Goal: Use online tool/utility: Utilize a website feature to perform a specific function

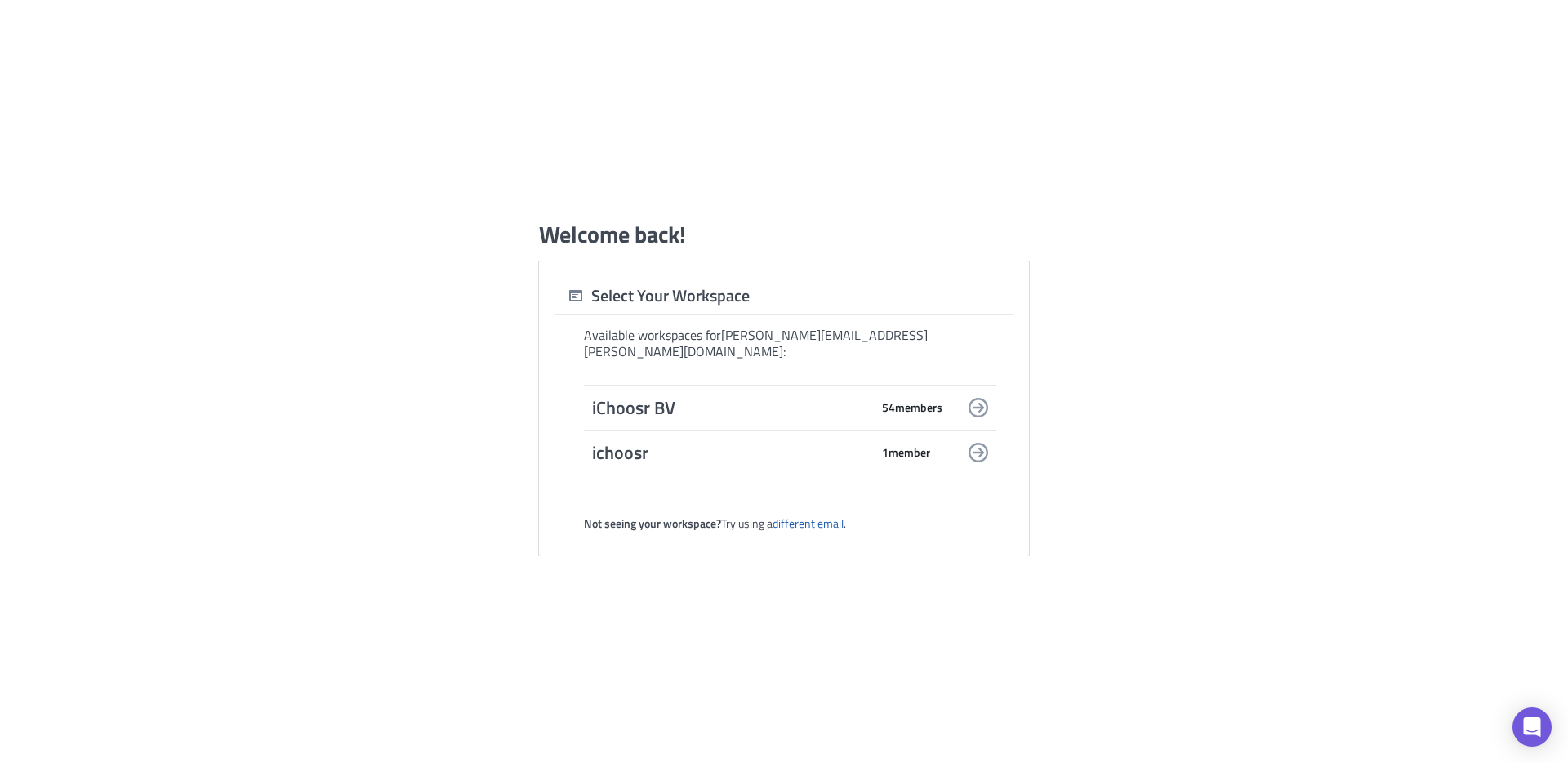
click at [787, 413] on div "iChoosr BV 54 member s" at bounding box center [790, 407] width 412 height 46
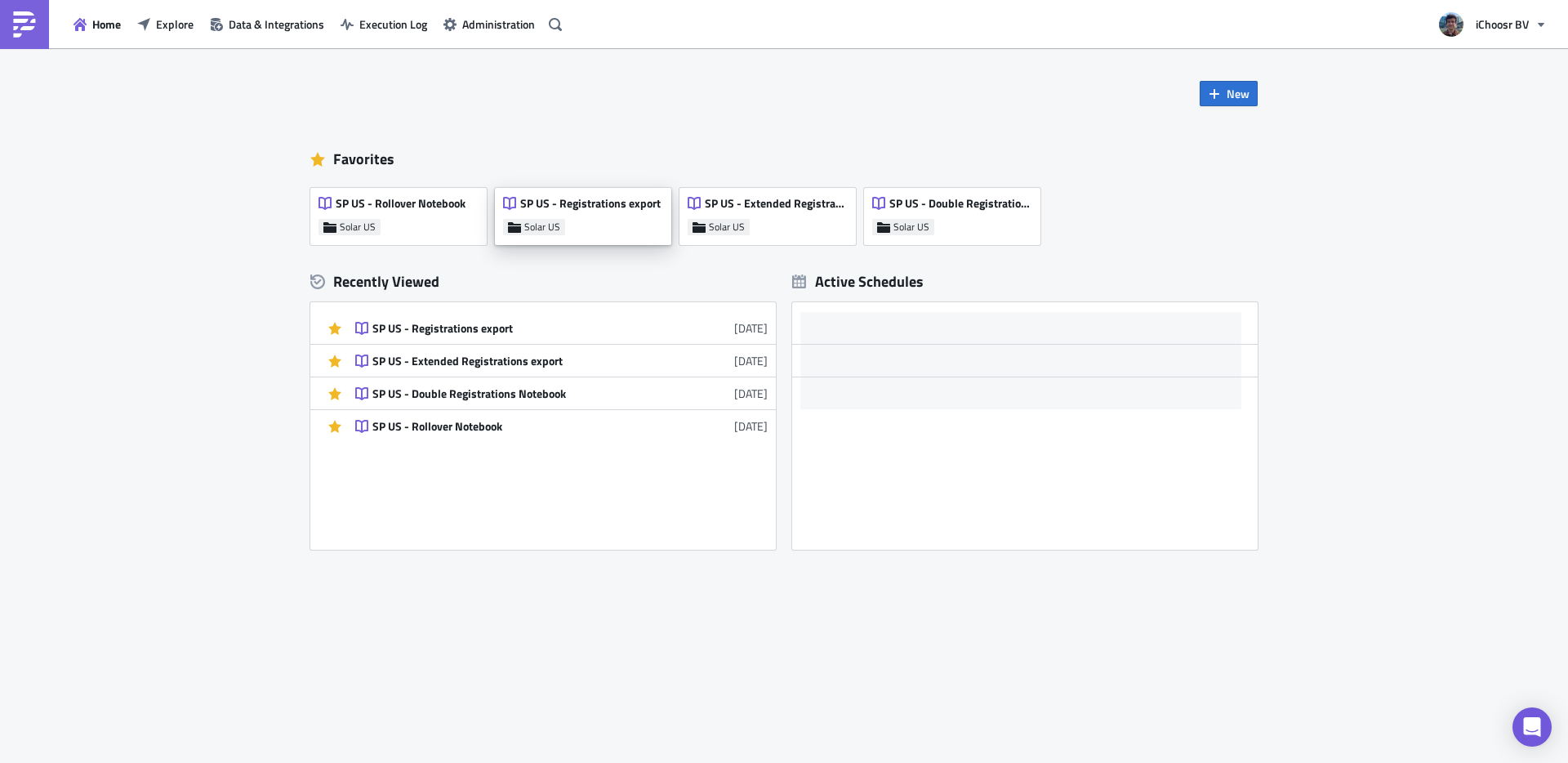
click at [574, 188] on div "SP US - Registrations export Solar US" at bounding box center [583, 216] width 176 height 57
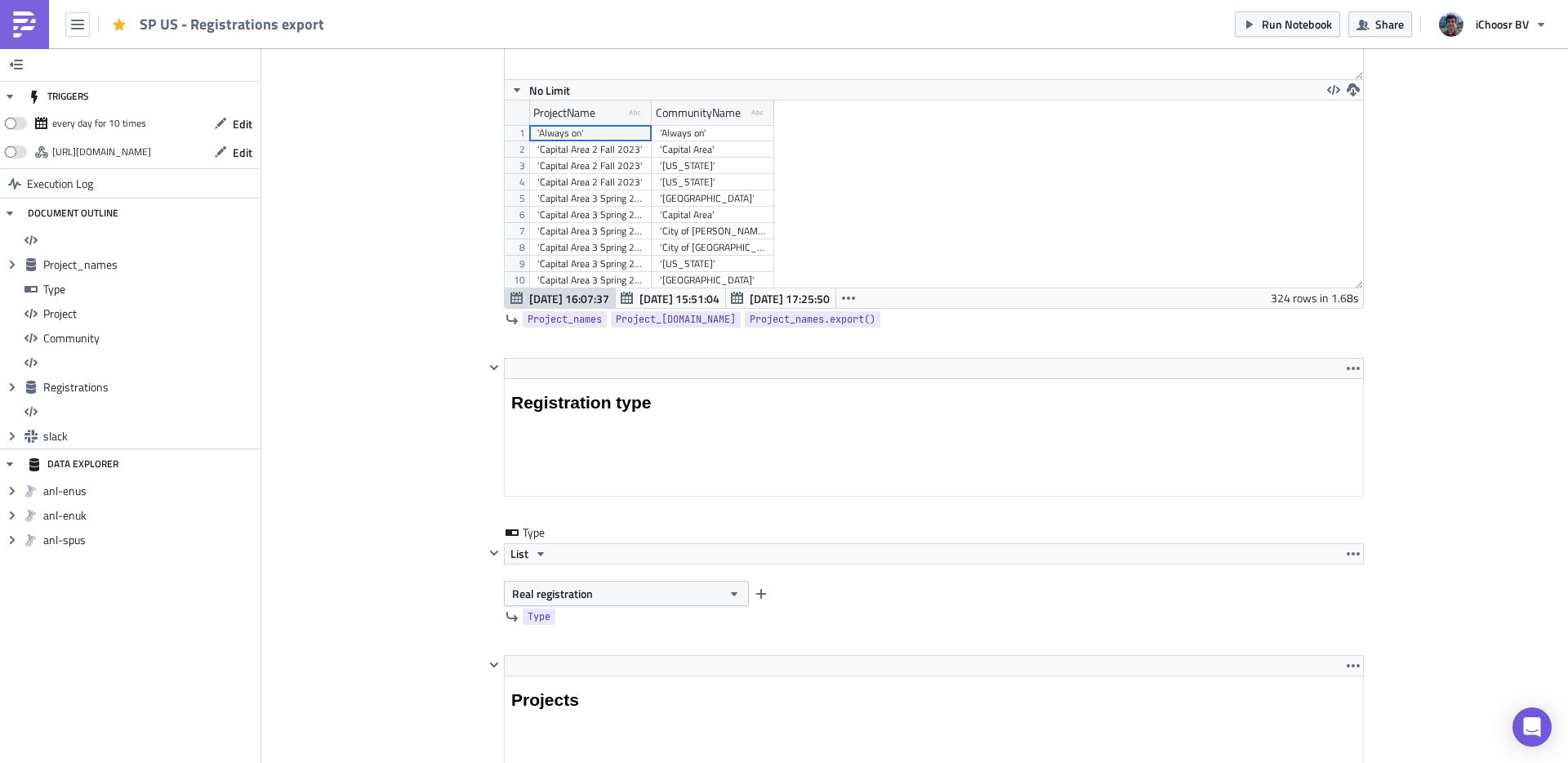
scroll to position [140, 0]
click at [605, 185] on div "'Florida 2 Spring 2025'" at bounding box center [590, 185] width 107 height 16
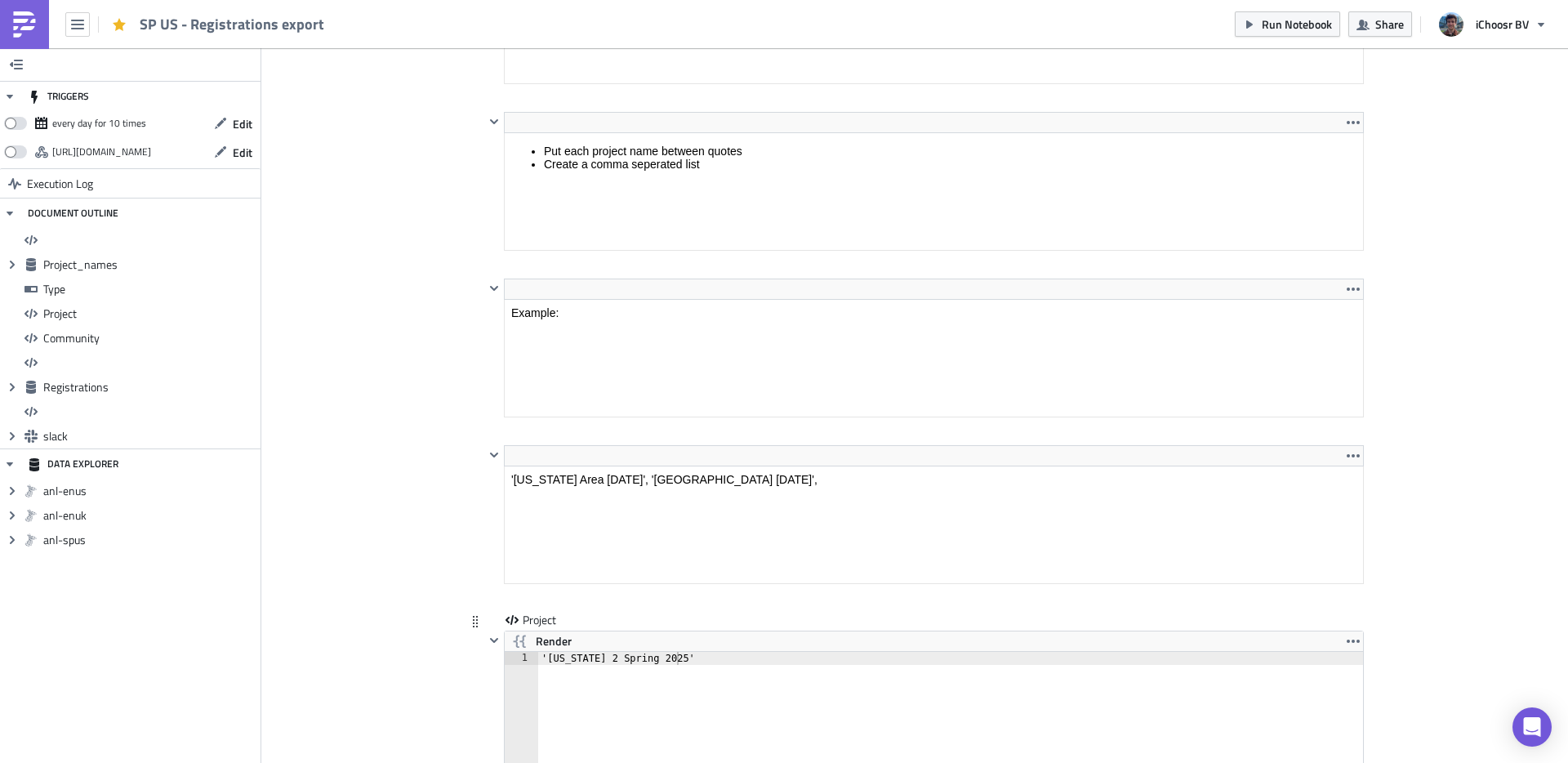
type textarea "'Florida 2 Spring 2025'"
click at [628, 652] on div "'Florida 2 Spring 2025'" at bounding box center [960, 729] width 845 height 156
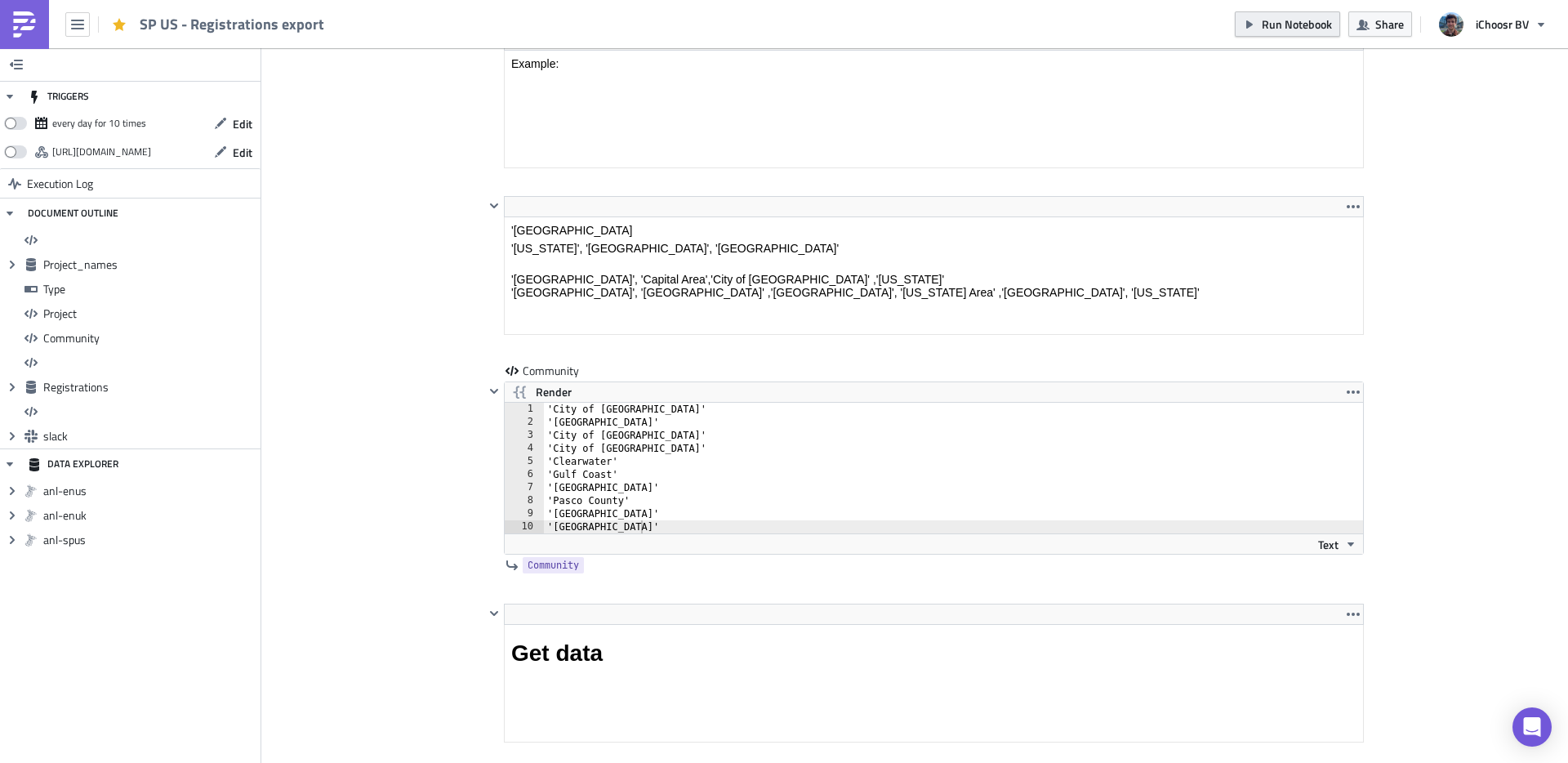
click at [1279, 31] on span "Run Notebook" at bounding box center [1296, 24] width 70 height 17
click at [641, 445] on div "'City of Dunedin' 'City of Largo' 'City of St. Petersburg' 'City of Tampa' 'Cle…" at bounding box center [963, 480] width 839 height 156
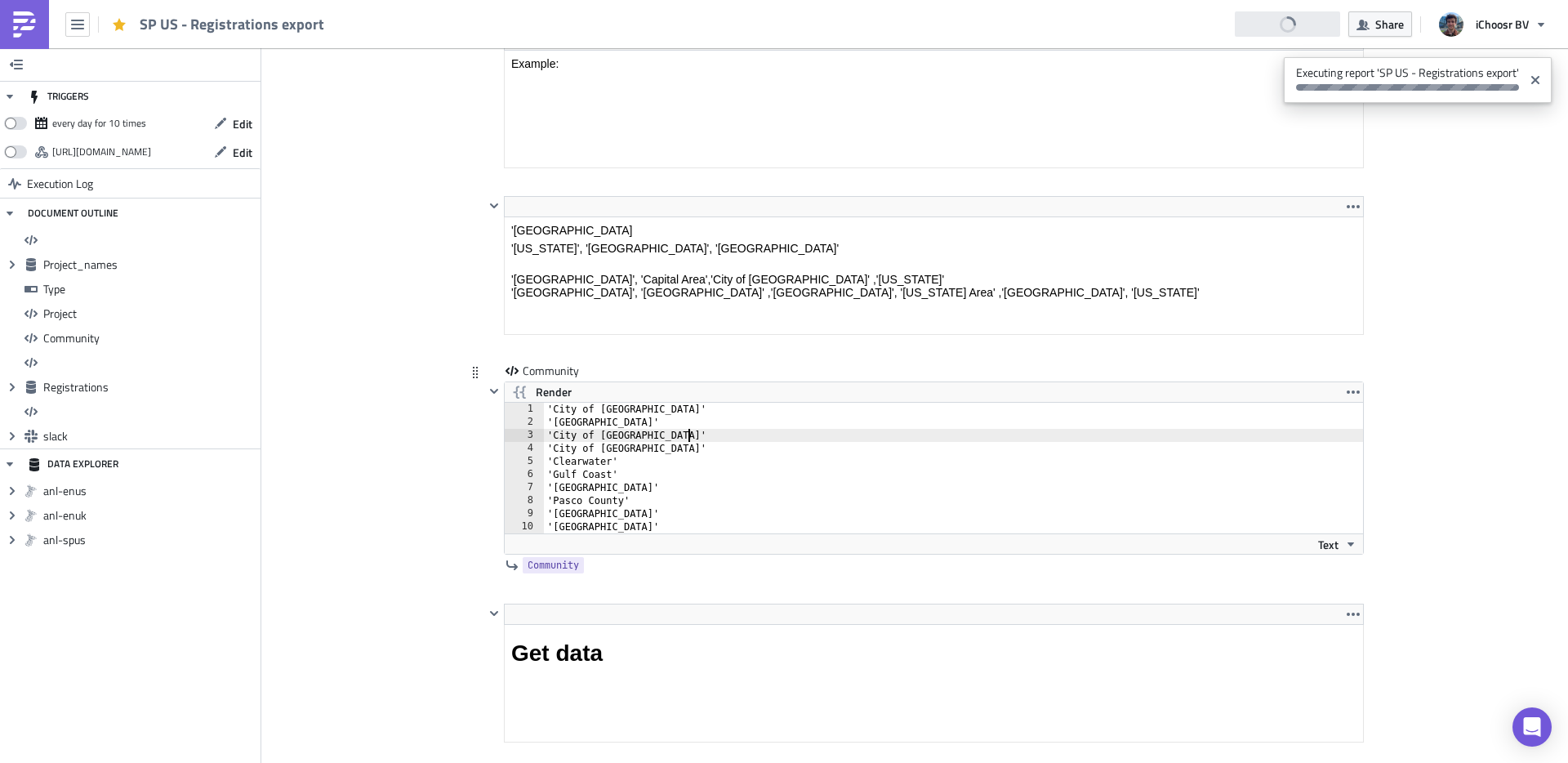
click at [692, 435] on div "'City of Dunedin' 'City of Largo' 'City of St. Petersburg' 'City of Tampa' 'Cle…" at bounding box center [963, 480] width 839 height 156
click at [653, 414] on div "'City of Dunedin' 'City of Largo' 'City of St. Petersburg' 'City of Tampa' 'Cle…" at bounding box center [963, 480] width 839 height 156
type textarea "'City of Dunedin'"
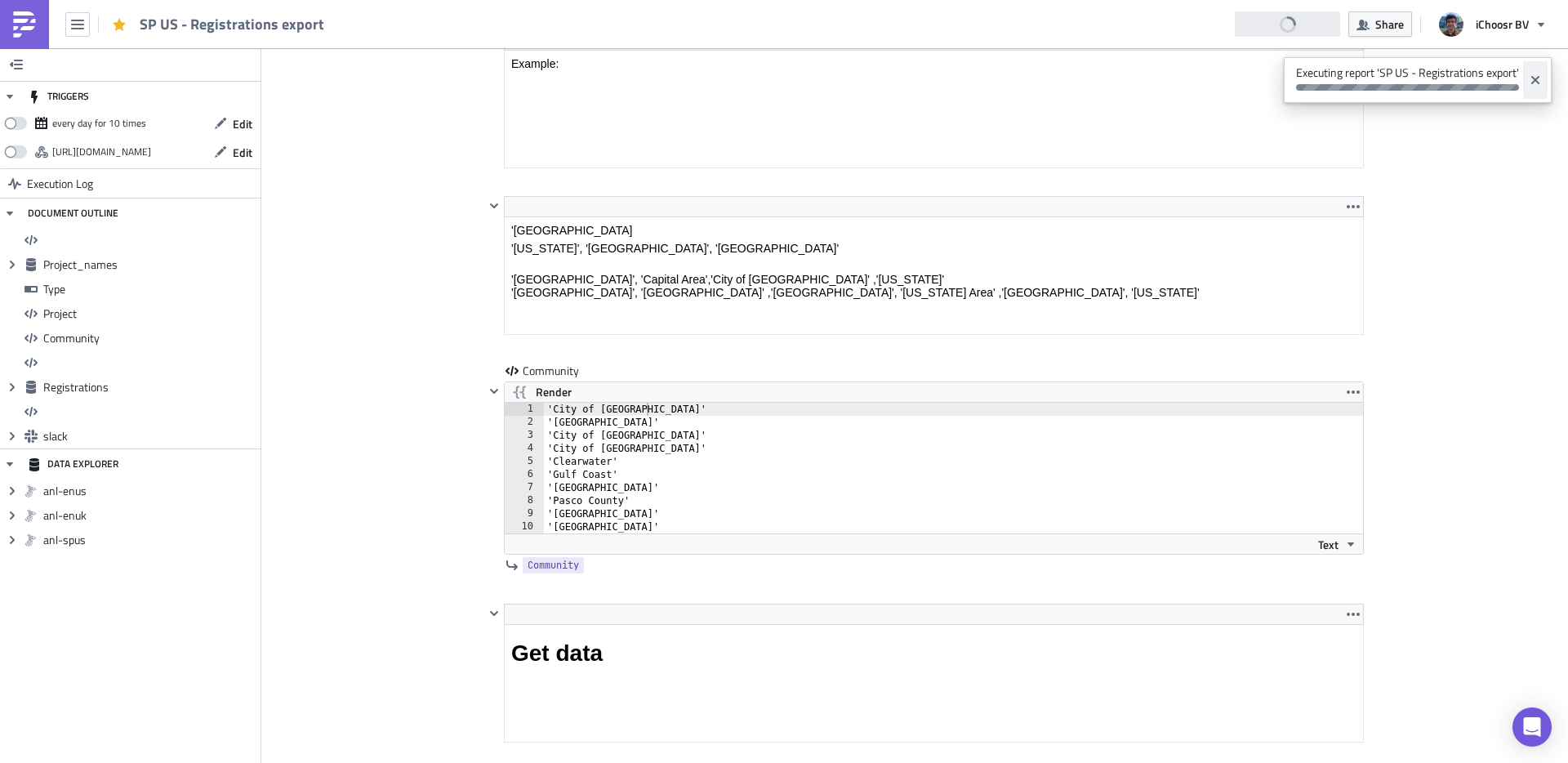
click at [1542, 81] on button "Close" at bounding box center [1535, 80] width 25 height 38
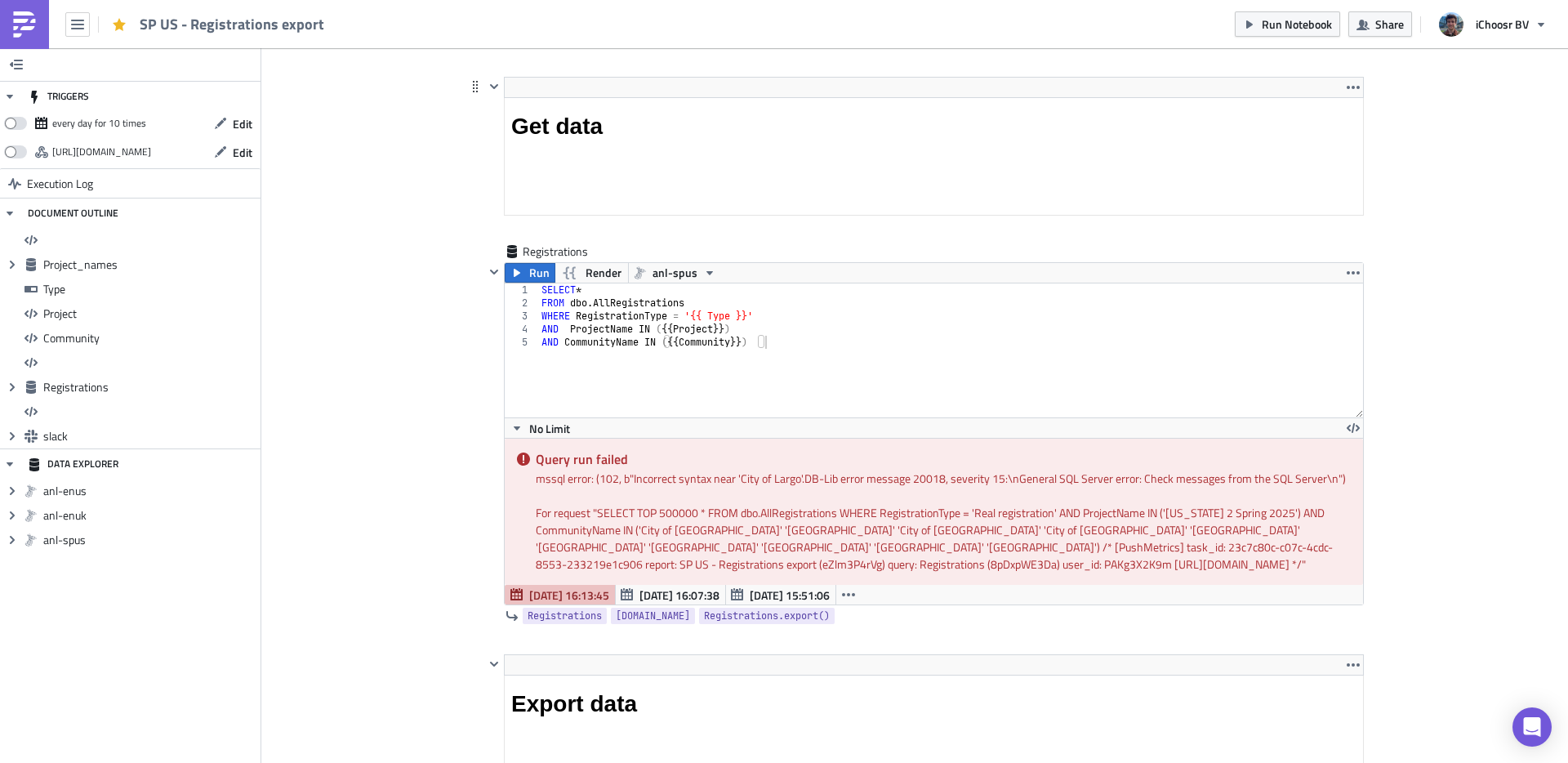
scroll to position [3783, 0]
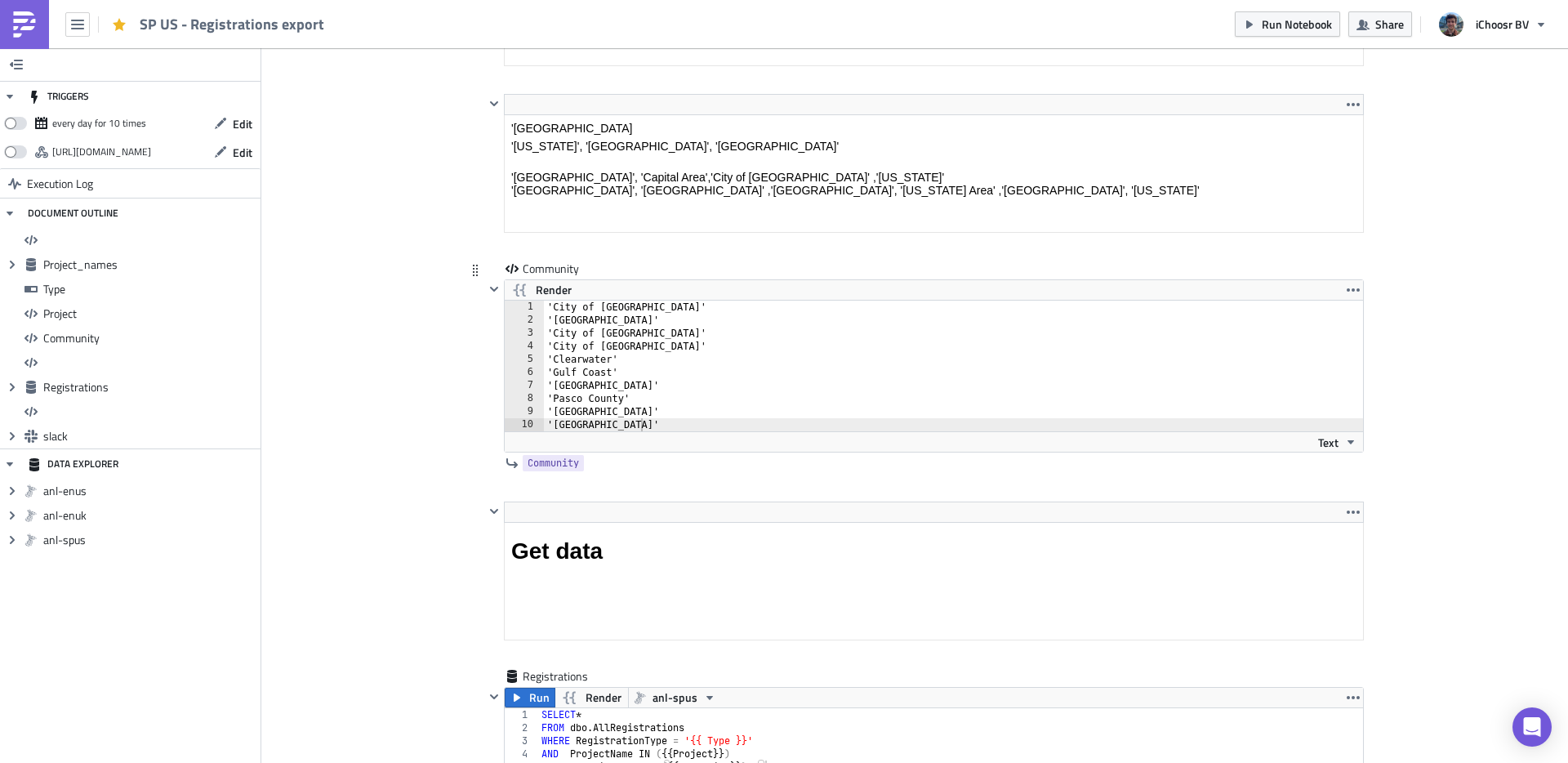
click at [690, 310] on div "'City of Dunedin' 'City of Largo' 'City of St. Petersburg' 'City of Tampa' 'Cle…" at bounding box center [963, 379] width 839 height 156
click at [637, 319] on div "'City of Dunedin', 'City of Largo' 'City of St. Petersburg' 'City of Tampa' 'Cl…" at bounding box center [963, 379] width 839 height 156
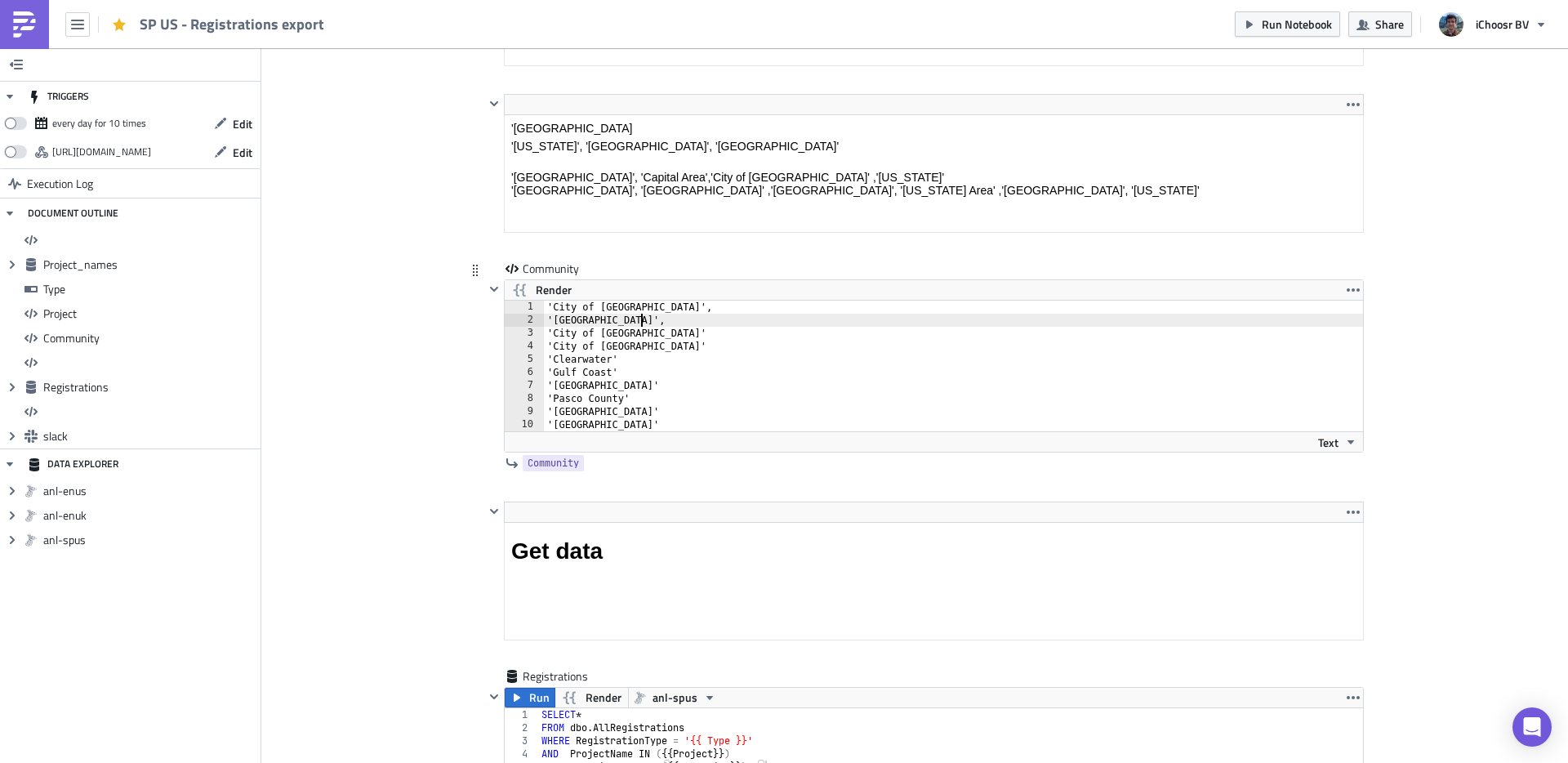
click at [690, 333] on div "'City of Dunedin', 'City of Largo', 'City of St. Petersburg' 'City of Tampa' 'C…" at bounding box center [963, 379] width 839 height 156
click at [646, 347] on div "'City of Dunedin', 'City of Largo', 'City of St. Petersburg', 'City of Tampa' '…" at bounding box center [963, 379] width 839 height 156
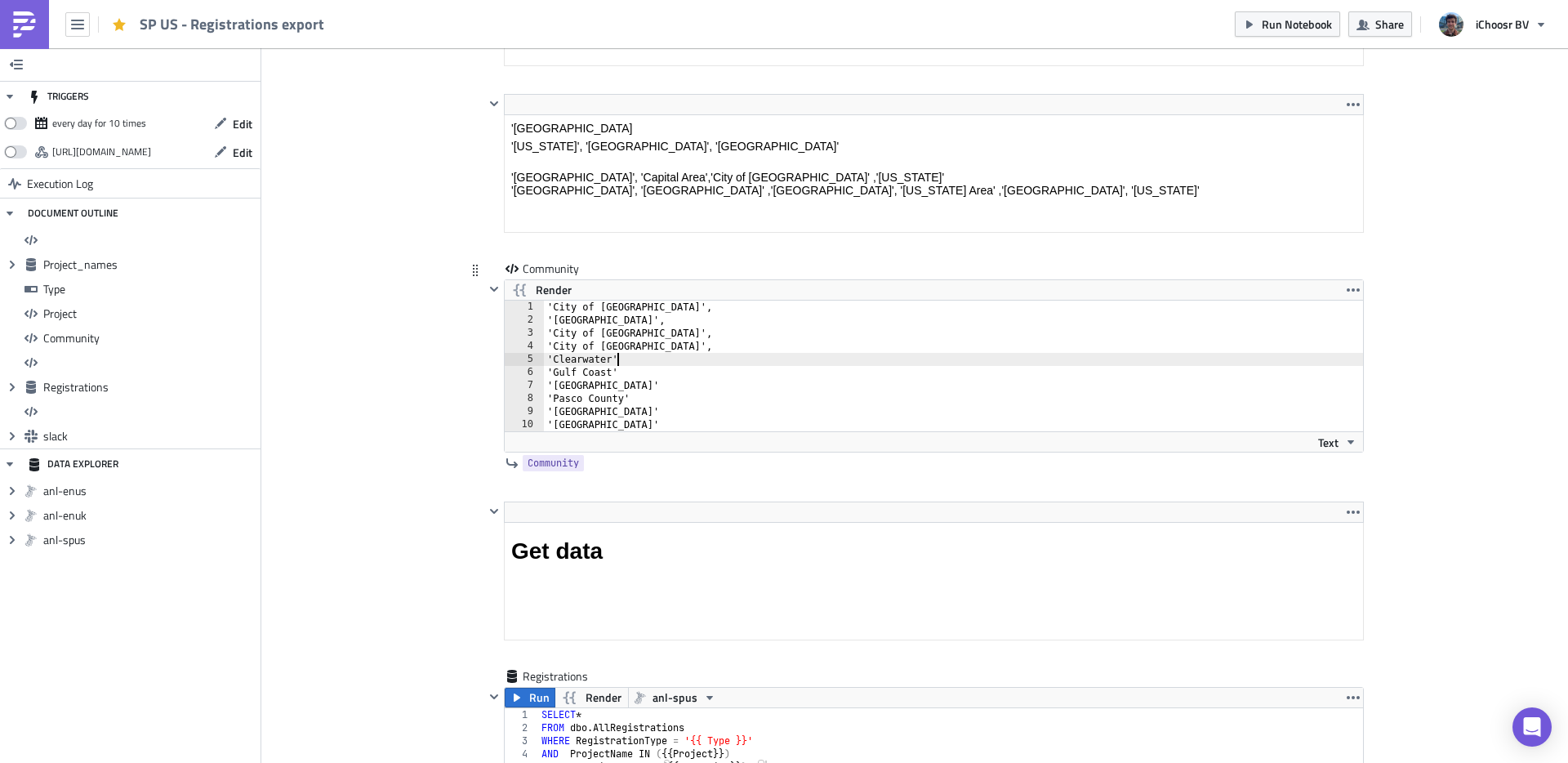
click at [609, 360] on div "'City of Dunedin', 'City of Largo', 'City of St. Petersburg', 'City of Tampa', …" at bounding box center [963, 379] width 839 height 156
click at [630, 374] on div "'City of Dunedin', 'City of Largo', 'City of St. Petersburg', 'City of Tampa', …" at bounding box center [963, 379] width 839 height 156
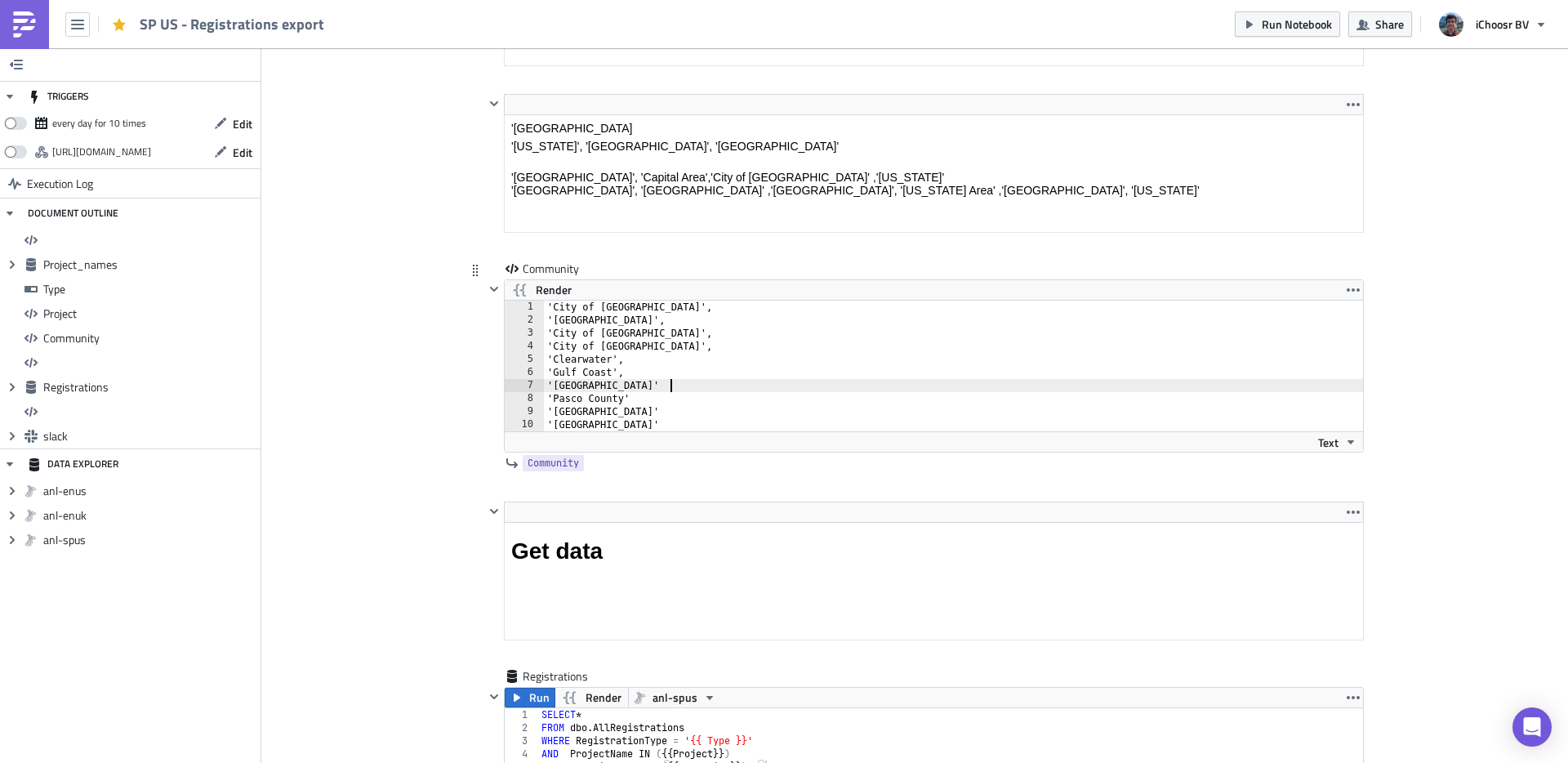
click at [667, 385] on div "'City of Dunedin', 'City of Largo', 'City of St. Petersburg', 'City of Tampa', …" at bounding box center [963, 379] width 839 height 156
click at [641, 395] on div "'City of Dunedin', 'City of Largo', 'City of St. Petersburg', 'City of Tampa', …" at bounding box center [963, 379] width 839 height 156
click at [644, 409] on div "'City of Dunedin', 'City of Largo', 'City of St. Petersburg', 'City of Tampa', …" at bounding box center [963, 379] width 839 height 156
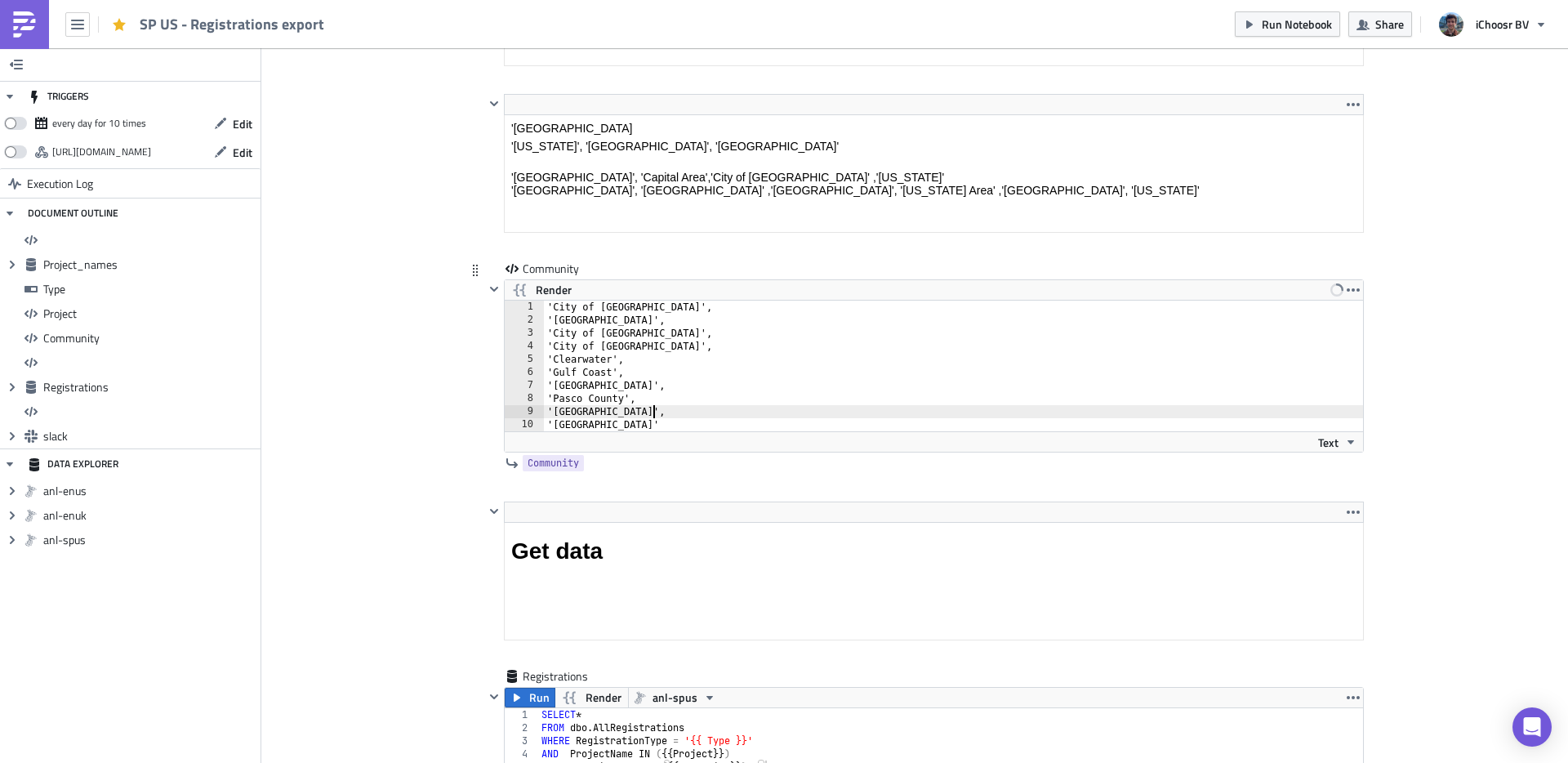
scroll to position [0, 7]
click at [1314, 20] on span "Run Notebook" at bounding box center [1296, 24] width 70 height 17
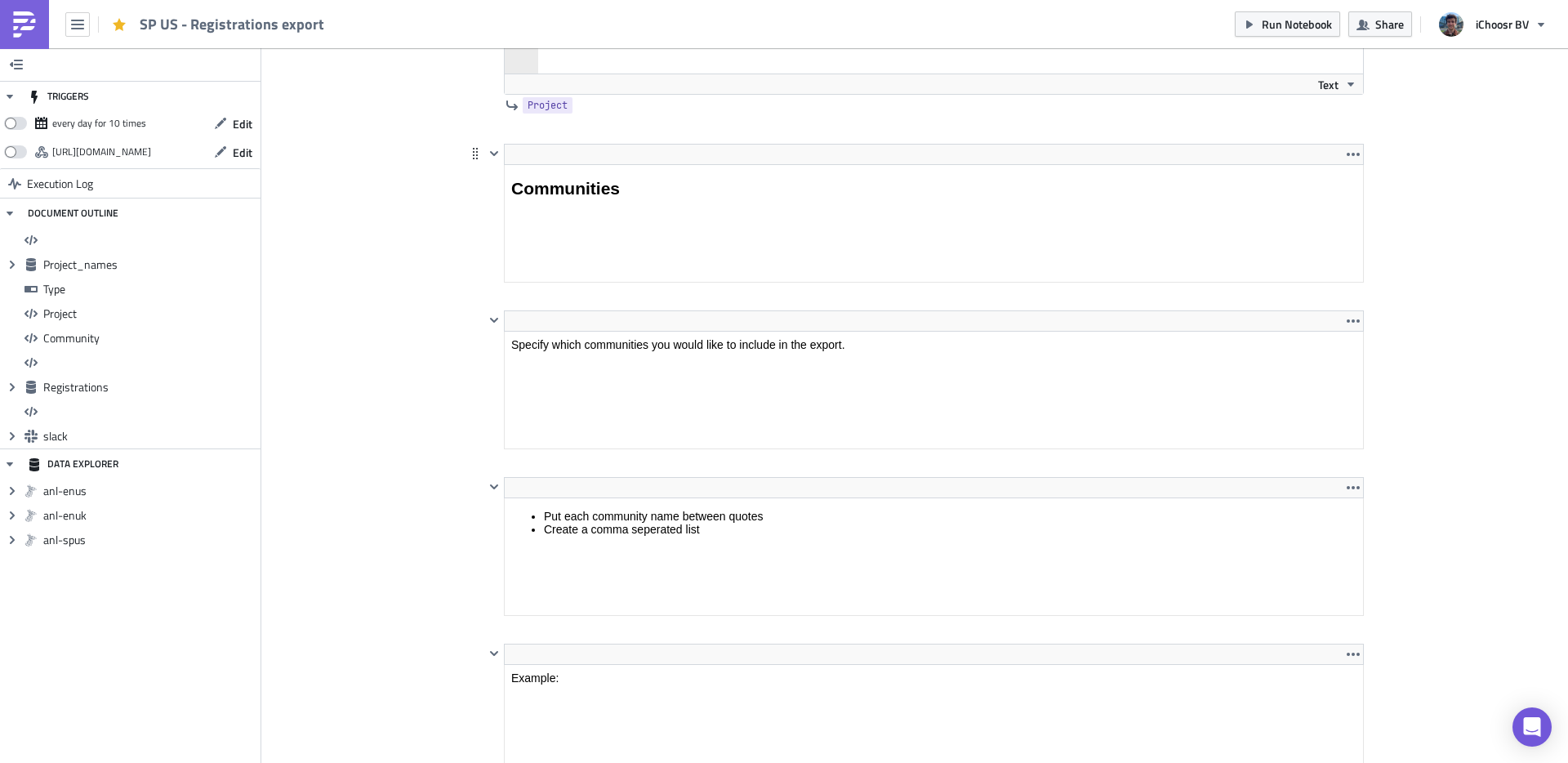
scroll to position [2907, 0]
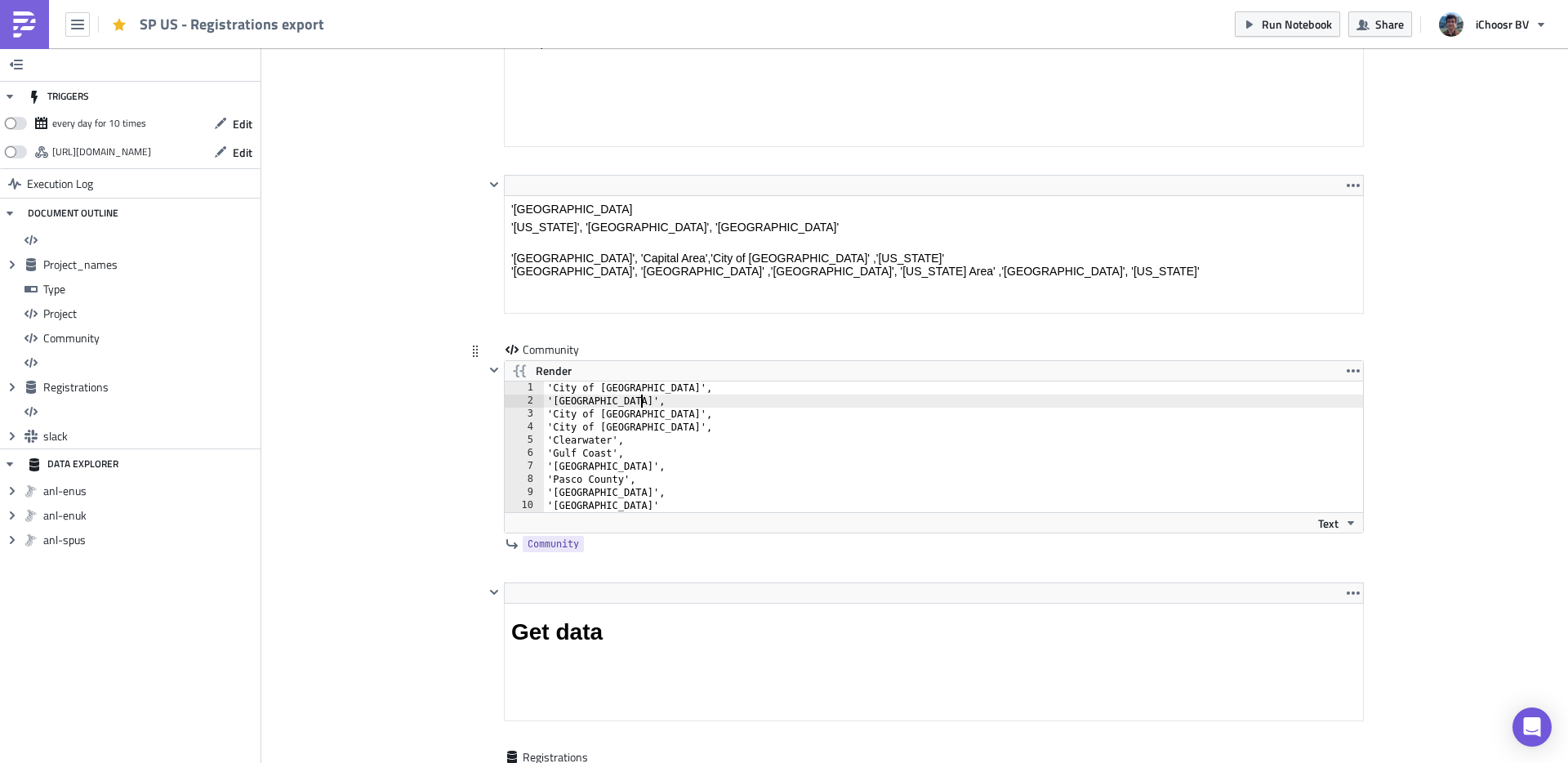
click at [653, 400] on div "'City of Dunedin', 'City of Largo', 'City of St. Petersburg', 'City of Tampa', …" at bounding box center [963, 459] width 839 height 156
click at [628, 401] on div "'City of Dunedin', 'City of Largo', 'City of St. Petersburg', 'City of Tampa', …" at bounding box center [963, 459] width 839 height 156
click at [1266, 16] on span "Run Notebook" at bounding box center [1296, 24] width 70 height 17
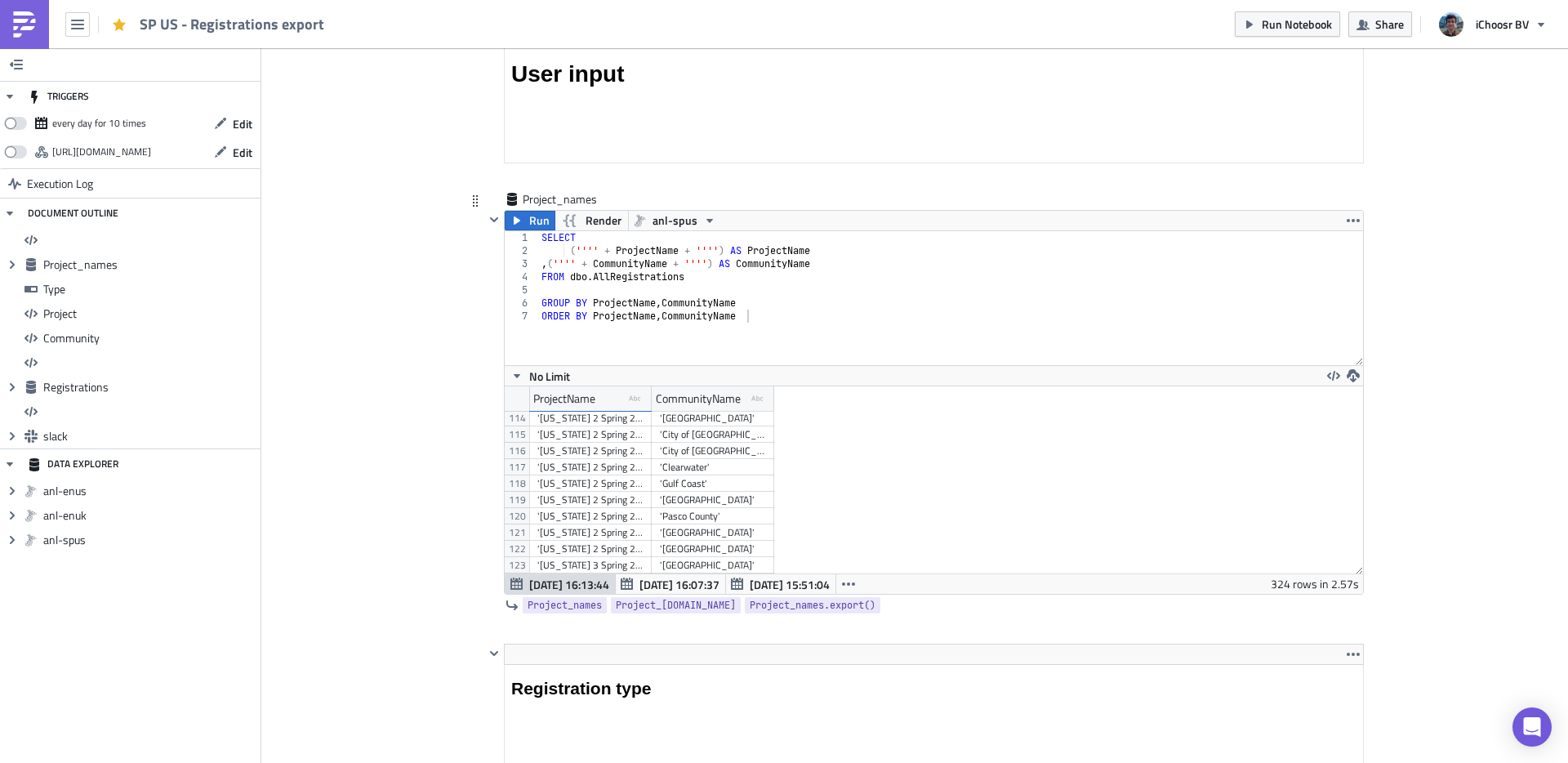
scroll to position [1821, 0]
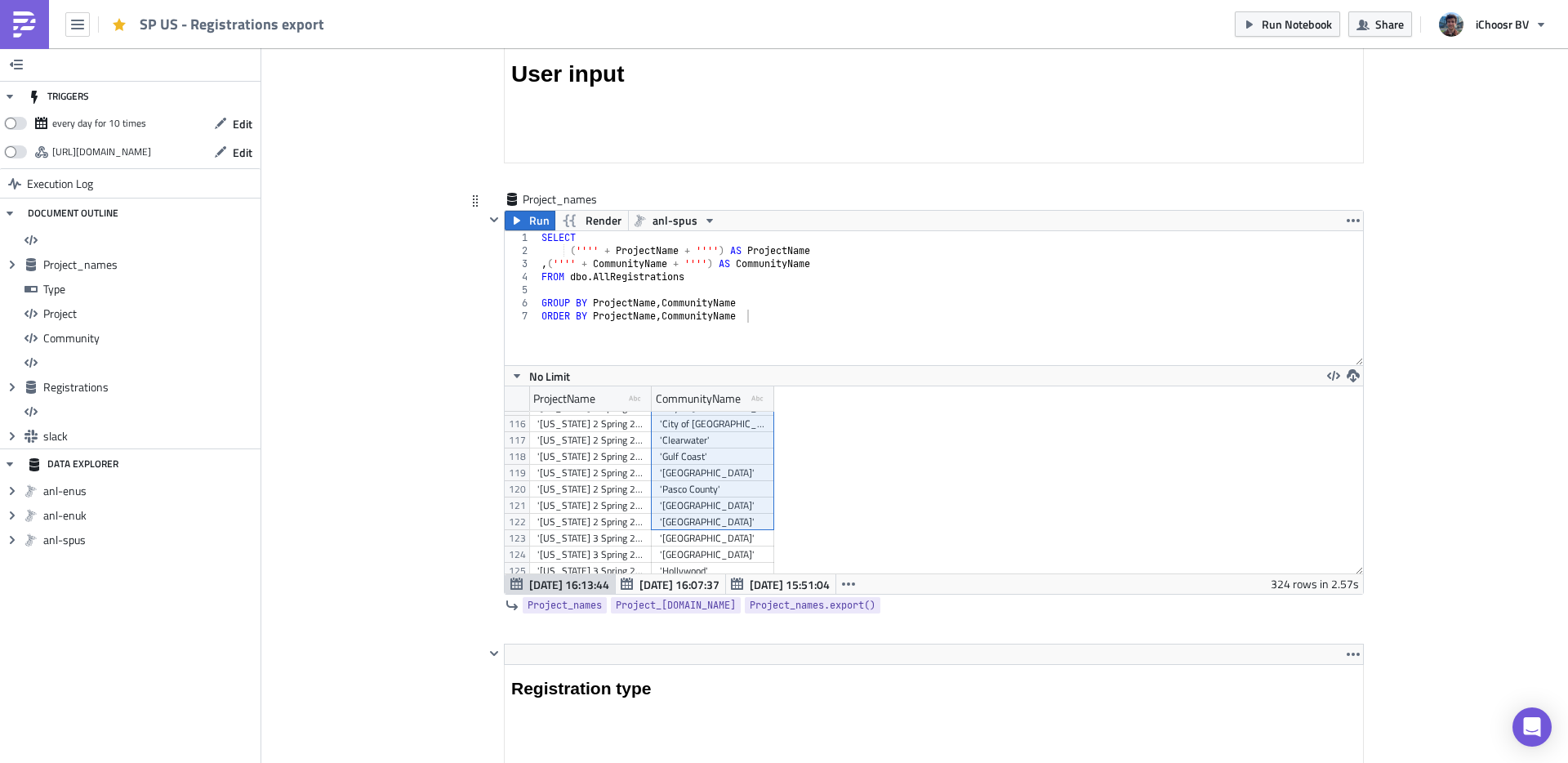
drag, startPoint x: 690, startPoint y: 446, endPoint x: 703, endPoint y: 525, distance: 80.1
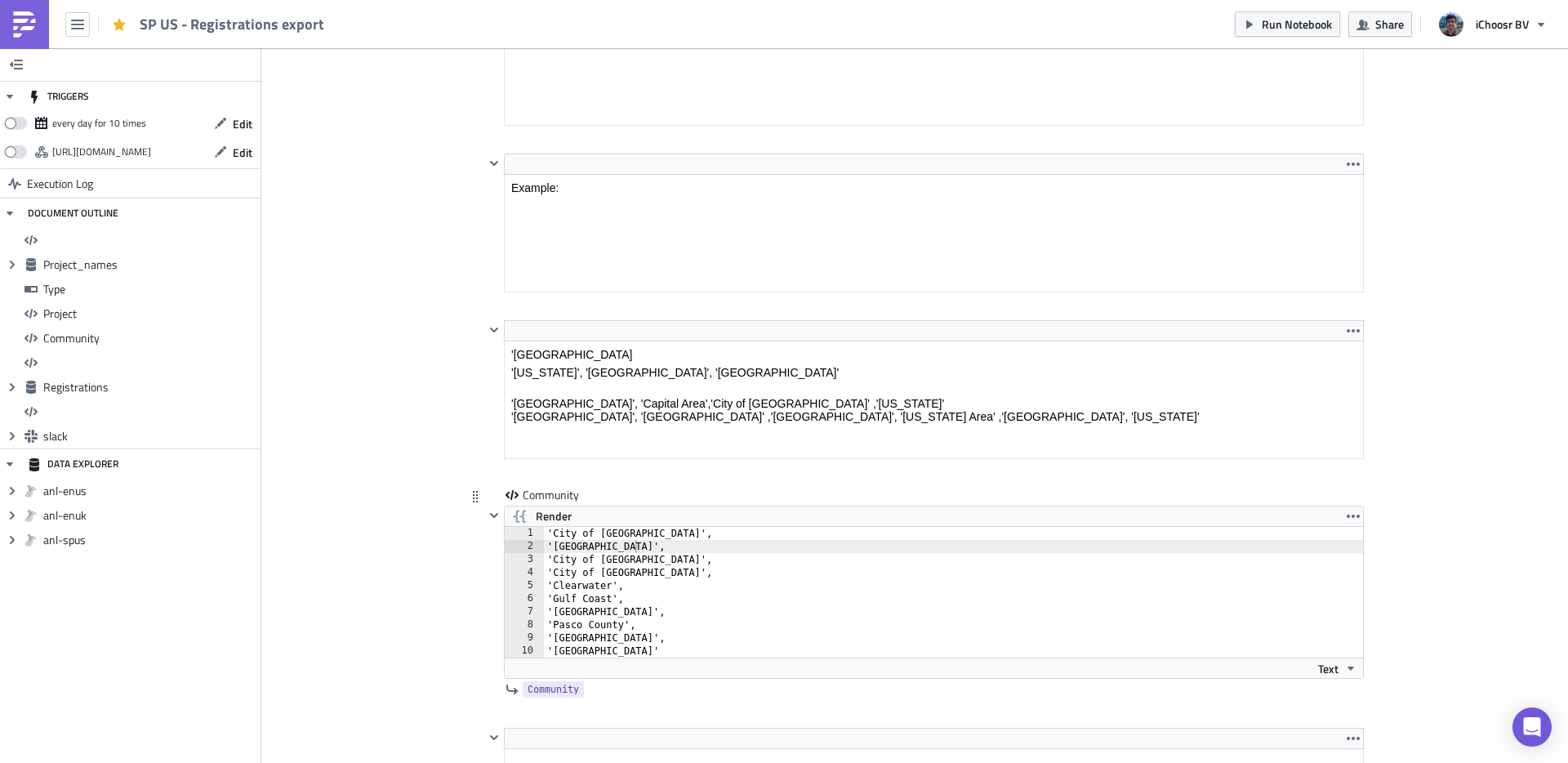
click at [651, 599] on div "'City of Dunedin', 'City of Largo', 'City of St. Petersburg', 'City of Tampa', …" at bounding box center [963, 605] width 839 height 156
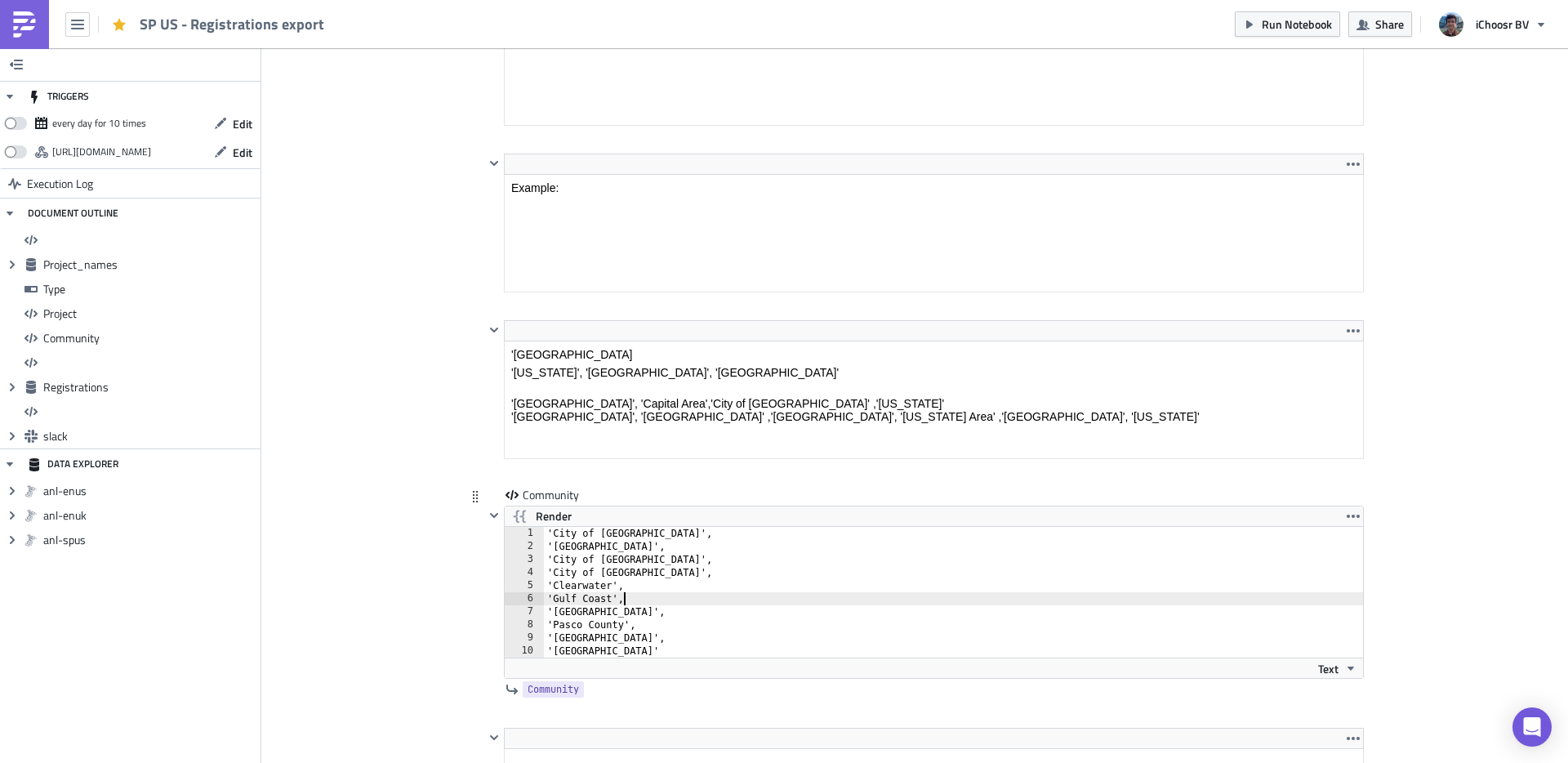
type textarea "'Sarasota County', 'Tarpon Springs'"
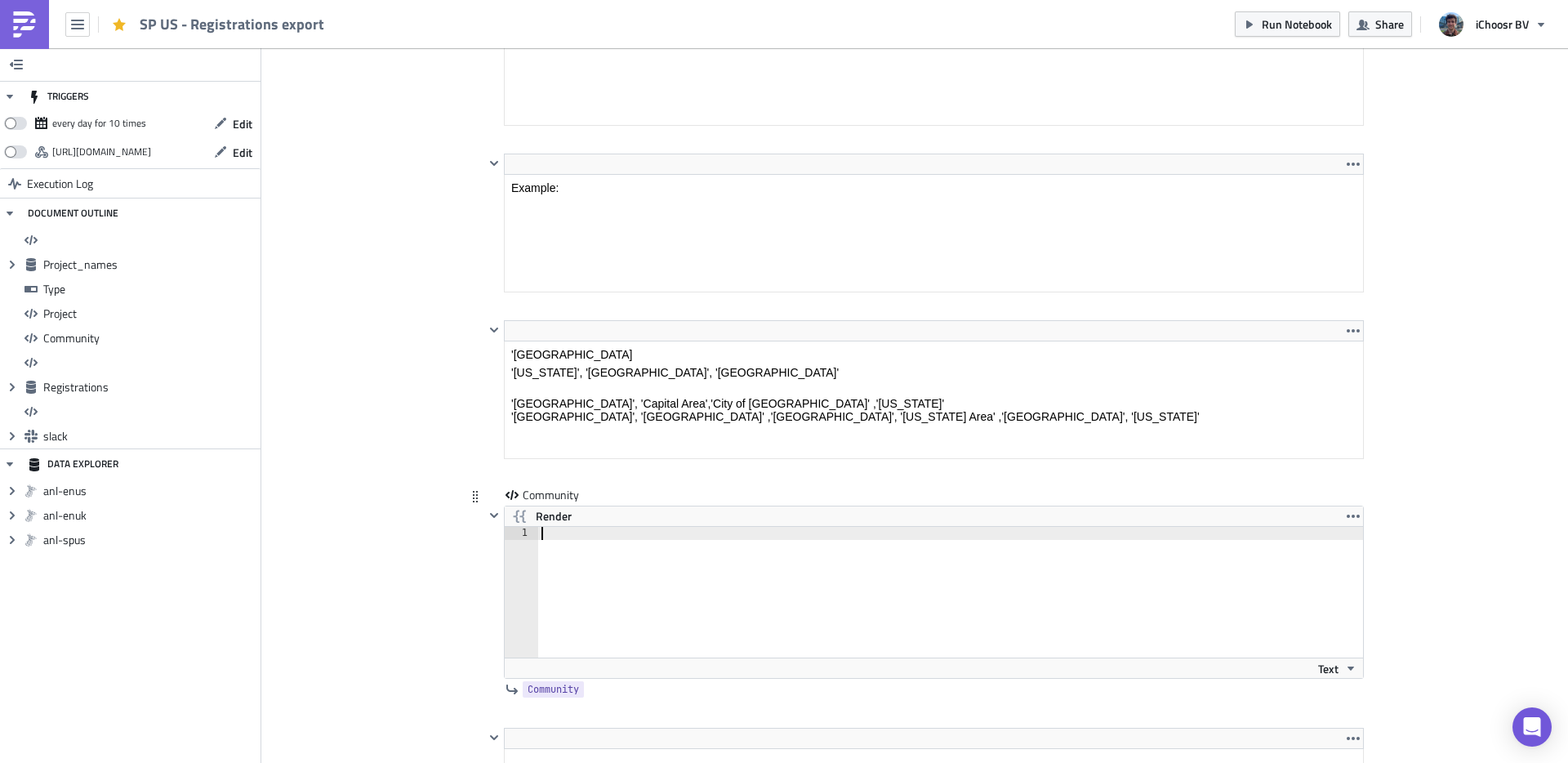
paste textarea "'Tarpon Springs'"
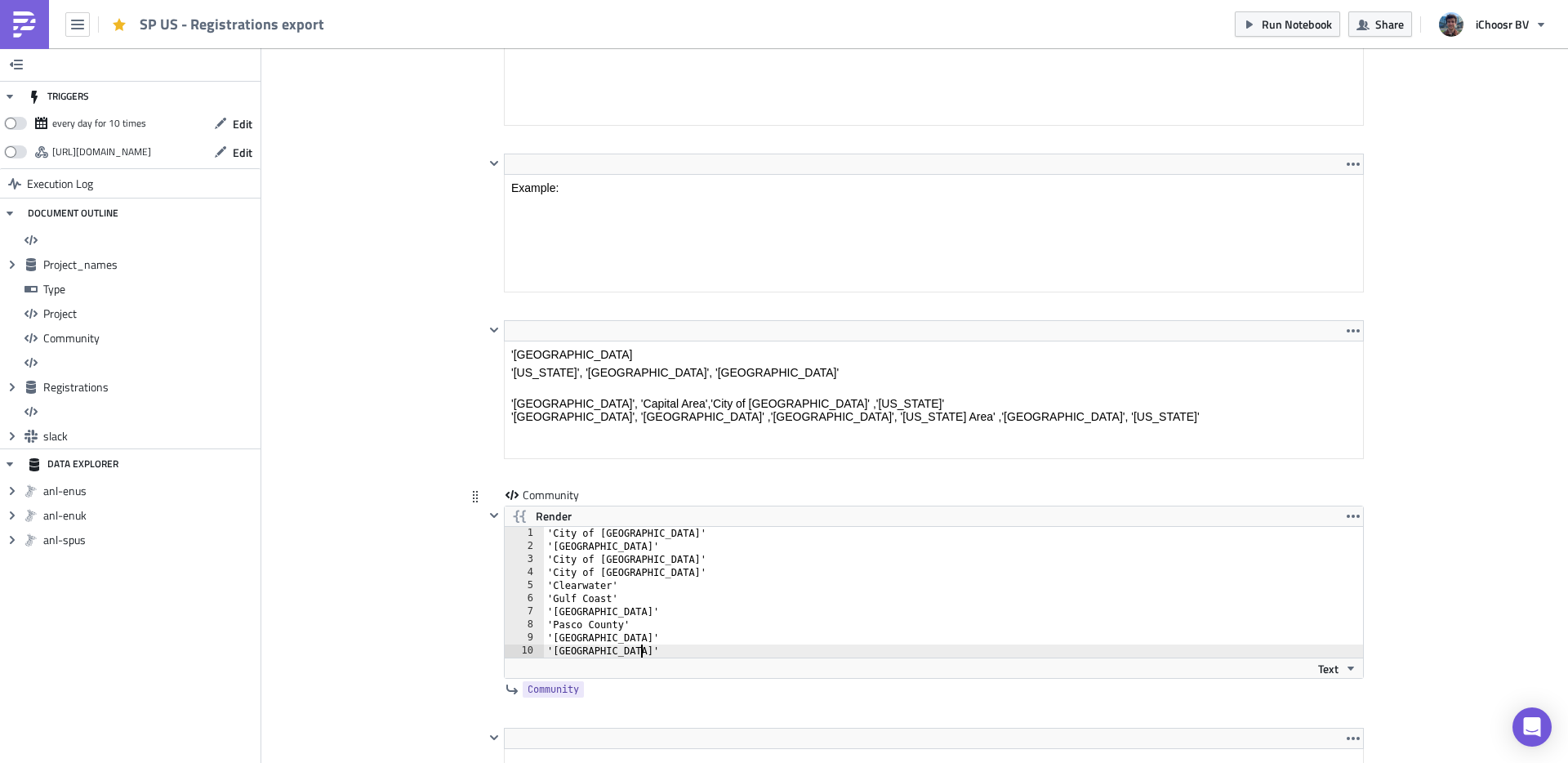
click at [617, 527] on div "'City of Dunedin' 'City of Largo' 'City of St. Petersburg' 'City of Tampa' 'Cle…" at bounding box center [966, 605] width 845 height 156
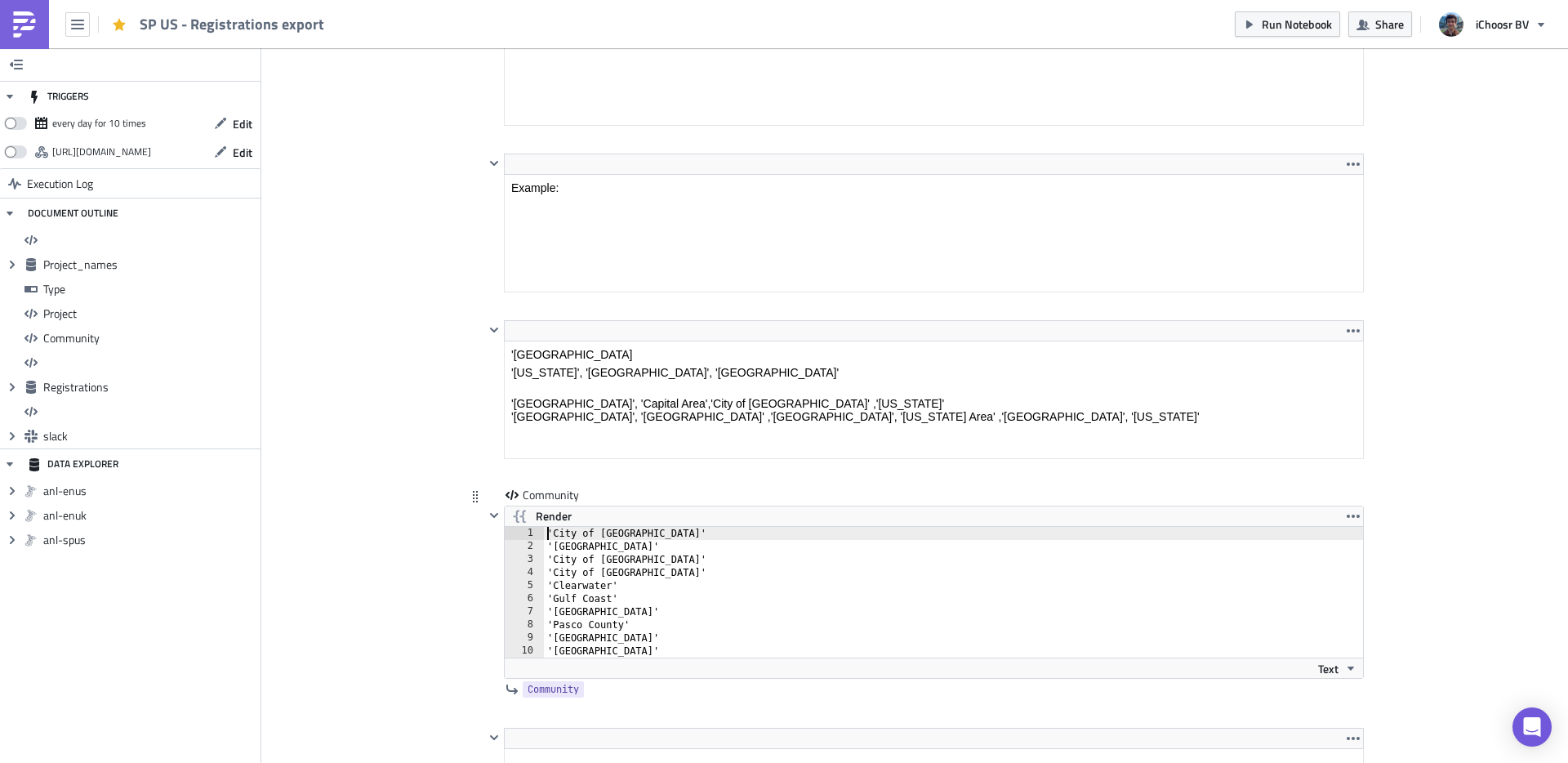
click at [643, 540] on div "'City of Dunedin' 'City of Largo' 'City of St. Petersburg' 'City of Tampa' 'Cle…" at bounding box center [963, 605] width 839 height 156
click at [637, 547] on div "'City of Dunedin', 'City of Largo' 'City of St. Petersburg' 'City of Tampa' 'Cl…" at bounding box center [963, 605] width 839 height 156
drag, startPoint x: 683, startPoint y: 559, endPoint x: 673, endPoint y: 565, distance: 11.7
click at [683, 559] on div "'City of Dunedin', 'City of Largo', 'City of St. Petersburg' 'City of Tampa' 'C…" at bounding box center [963, 605] width 839 height 156
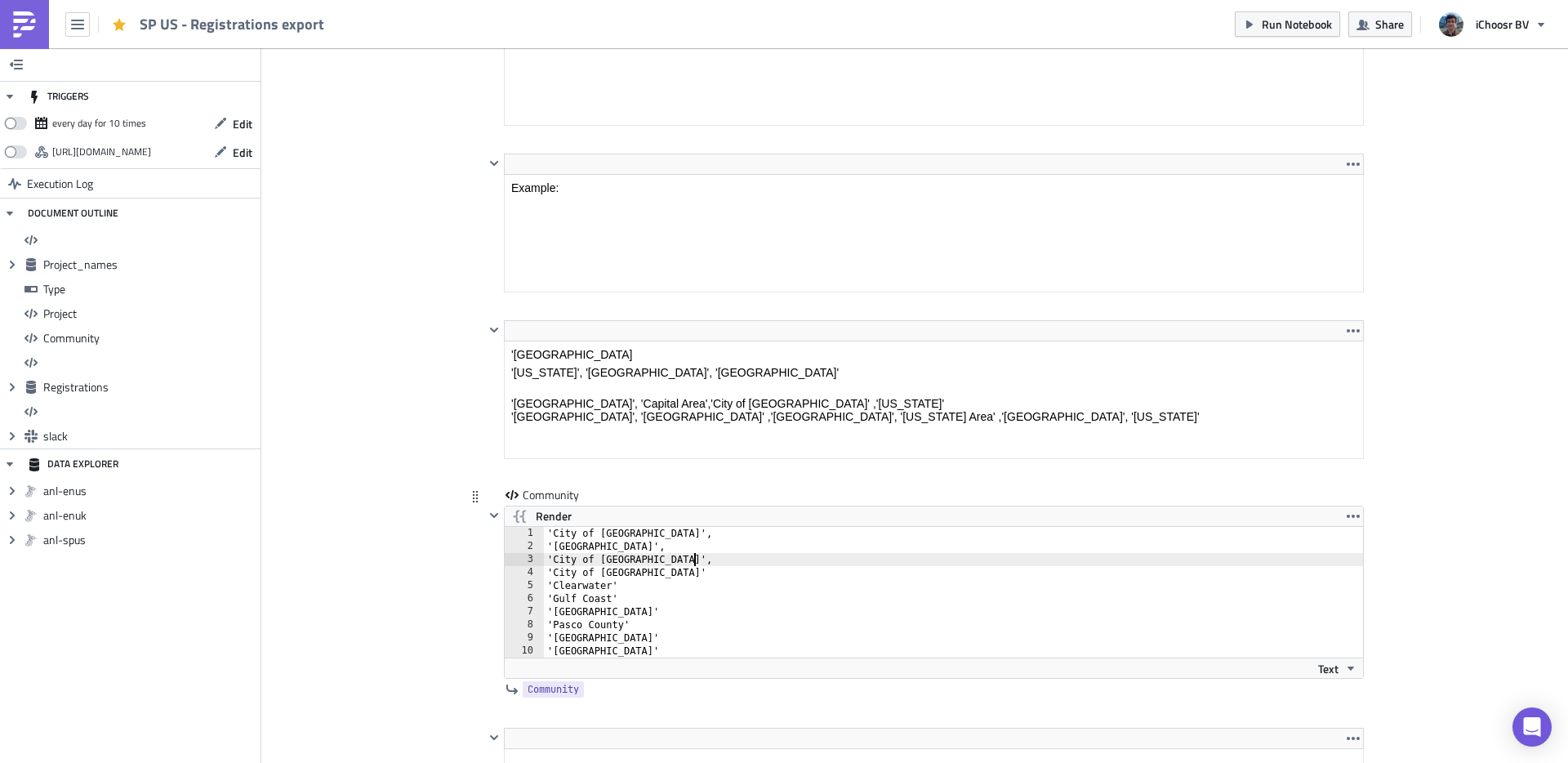
click at [628, 578] on div "'City of Dunedin', 'City of Largo', 'City of St. Petersburg', 'City of Tampa' '…" at bounding box center [963, 605] width 839 height 156
click at [611, 587] on div "'City of Dunedin', 'City of Largo', 'City of St. Petersburg', 'City of Tampa', …" at bounding box center [963, 605] width 839 height 156
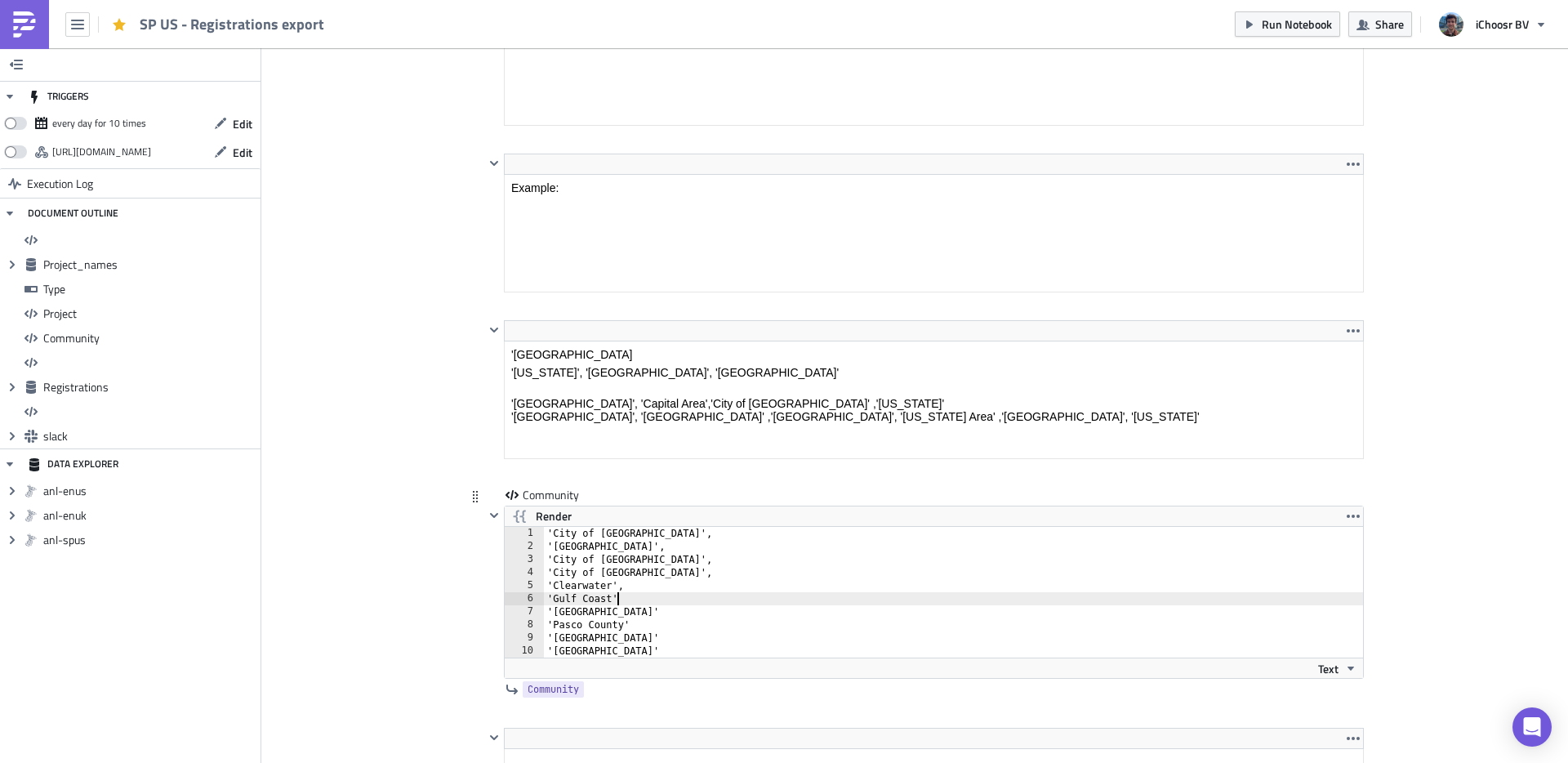
click at [614, 596] on div "'City of Dunedin', 'City of Largo', 'City of St. Petersburg', 'City of Tampa', …" at bounding box center [963, 605] width 839 height 156
click at [663, 609] on div "'City of Dunedin', 'City of Largo', 'City of St. Petersburg', 'City of Tampa', …" at bounding box center [963, 605] width 839 height 156
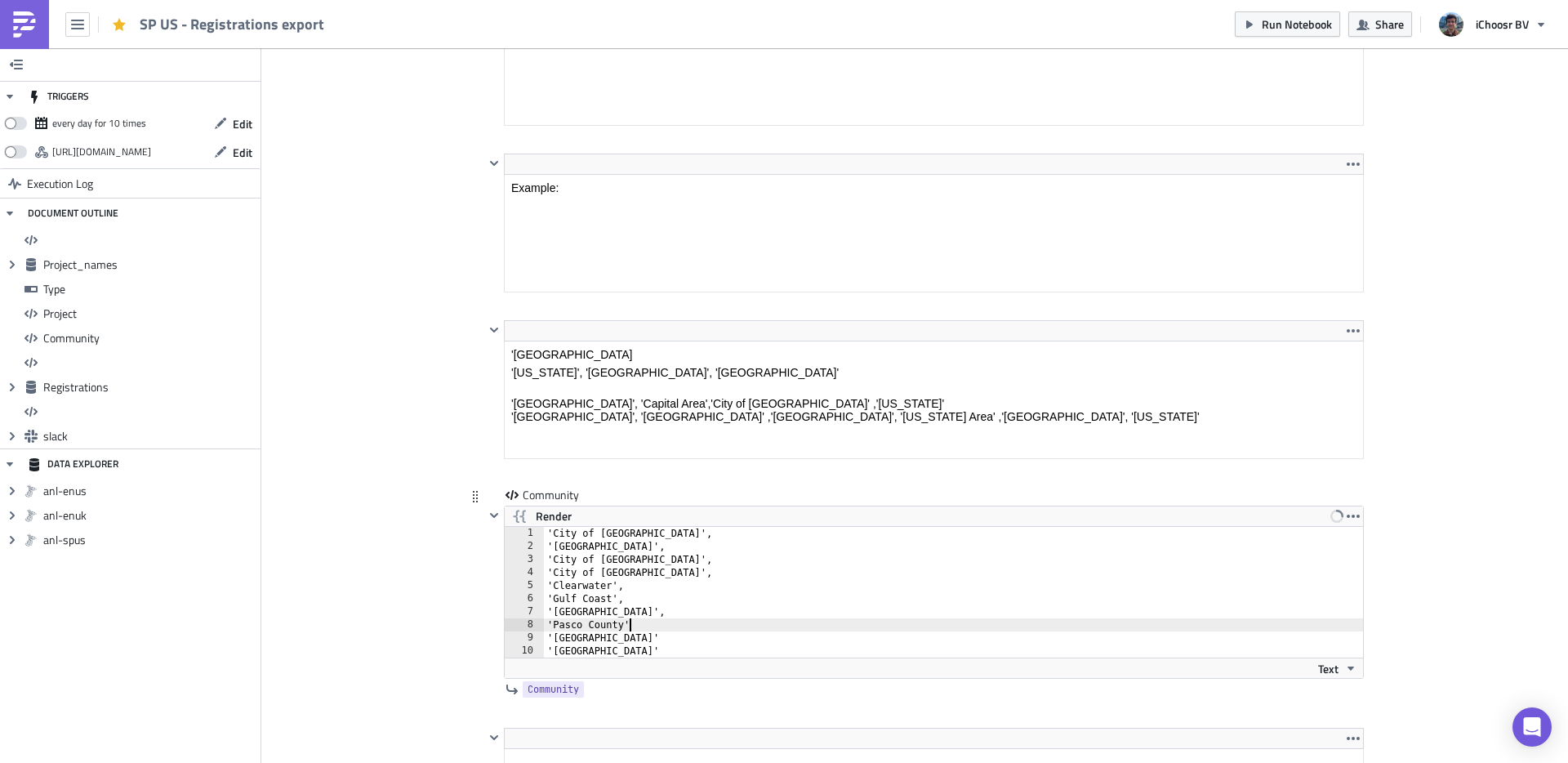
click at [624, 626] on div "'City of Dunedin', 'City of Largo', 'City of St. Petersburg', 'City of Tampa', …" at bounding box center [963, 605] width 839 height 156
click at [641, 634] on div "'City of Dunedin', 'City of Largo', 'City of St. Petersburg', 'City of Tampa', …" at bounding box center [963, 605] width 839 height 156
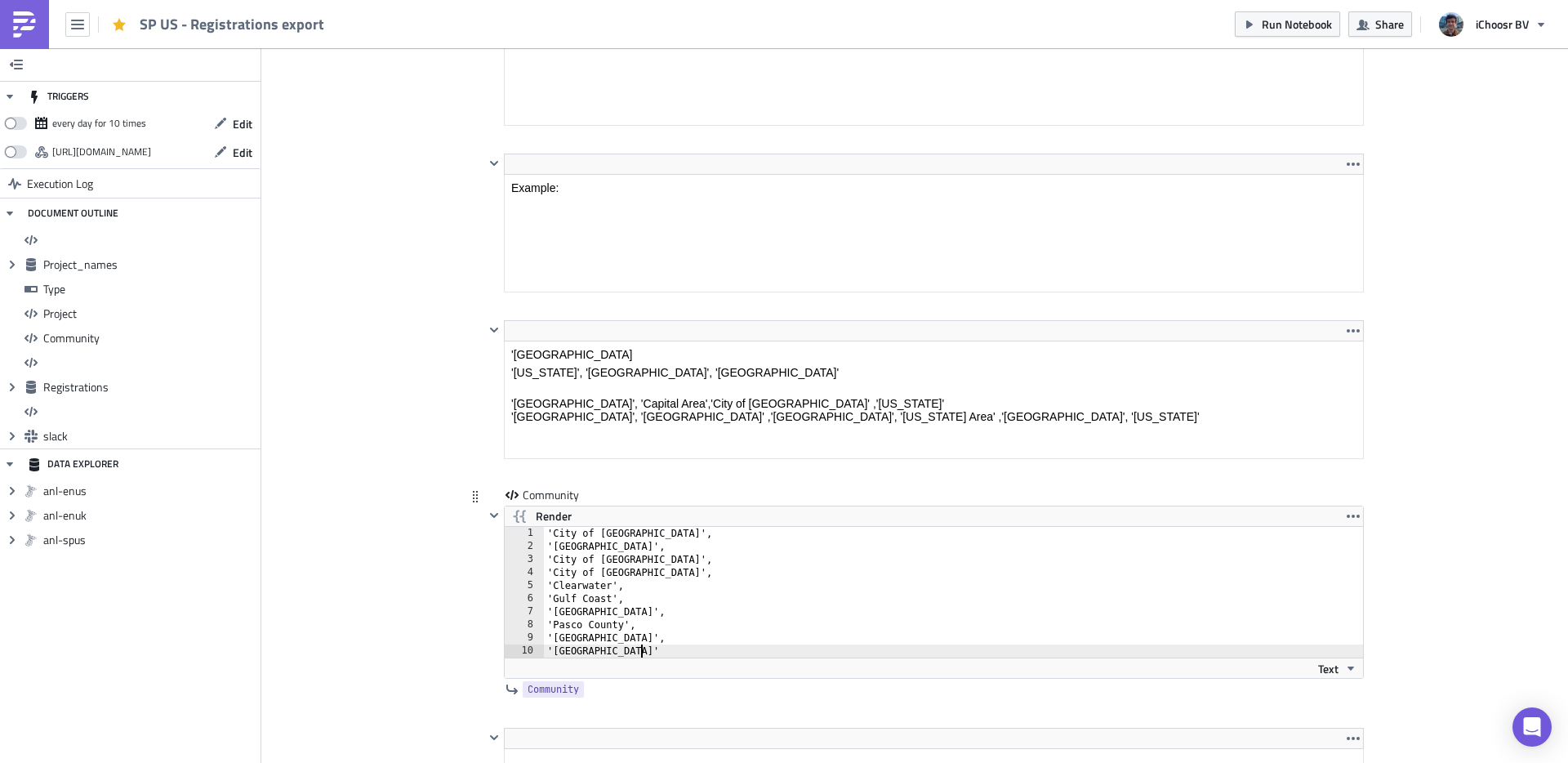
click at [641, 650] on div "'City of Dunedin', 'City of Largo', 'City of St. Petersburg', 'City of Tampa', …" at bounding box center [963, 605] width 839 height 156
type textarea "'Tarpon Springs'"
click at [1321, 17] on span "Run Notebook" at bounding box center [1296, 24] width 70 height 17
